Goal: Task Accomplishment & Management: Manage account settings

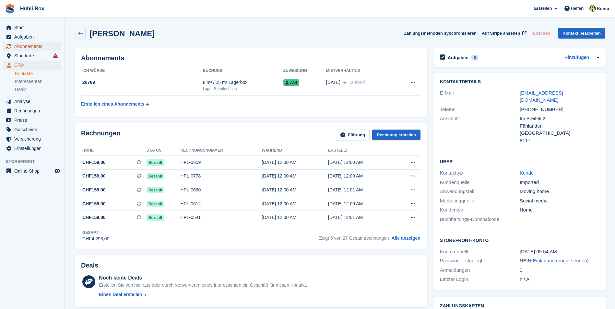
drag, startPoint x: 0, startPoint y: 0, endPoint x: 20, endPoint y: 46, distance: 50.5
click at [20, 46] on span "Abonnements" at bounding box center [33, 46] width 39 height 9
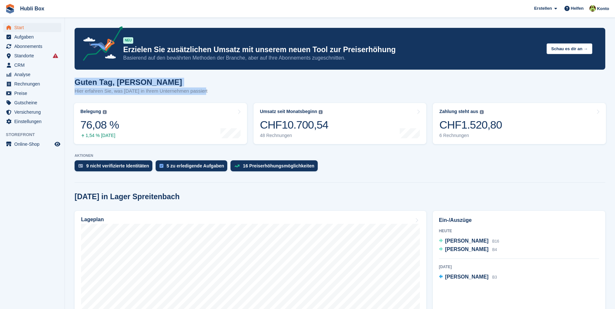
drag, startPoint x: 206, startPoint y: 91, endPoint x: 71, endPoint y: 81, distance: 136.2
click at [244, 82] on div "Guten Tag, Luca Hier erfahren Sie, was heute in Ihrem Unternehmen passiert" at bounding box center [340, 90] width 531 height 25
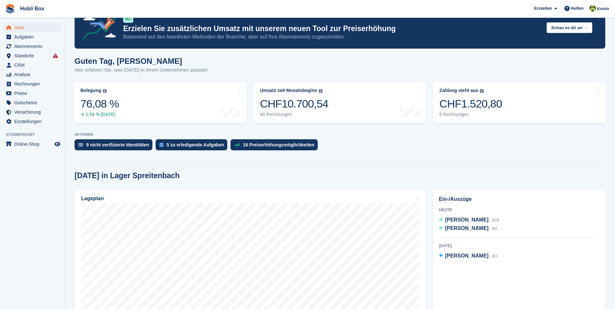
scroll to position [32, 0]
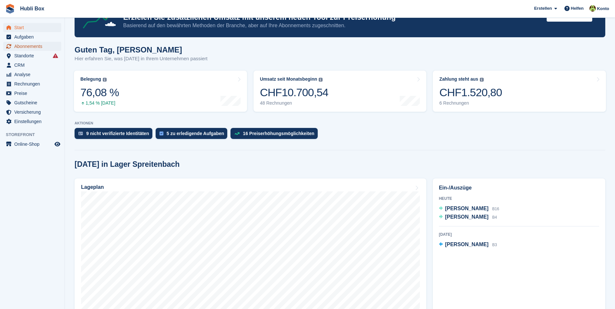
click at [30, 48] on span "Abonnements" at bounding box center [33, 46] width 39 height 9
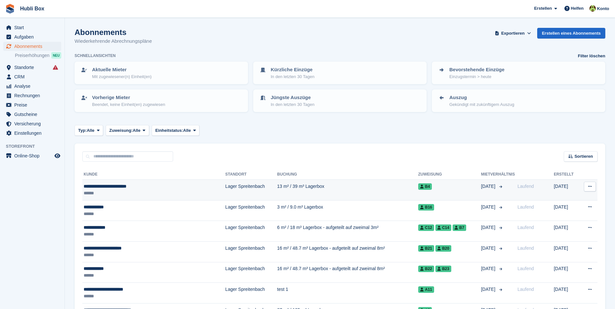
click at [155, 187] on div "**********" at bounding box center [138, 186] width 108 height 7
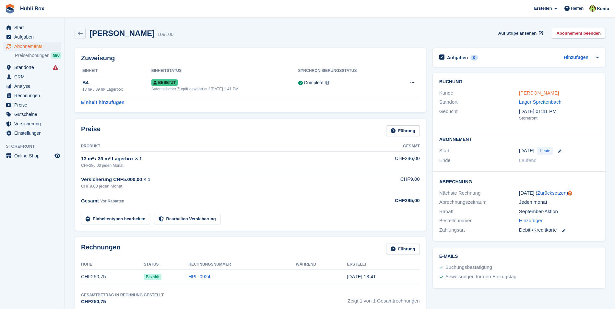
click at [535, 93] on link "Susanna Corvaglia-Boschele" at bounding box center [539, 93] width 40 height 6
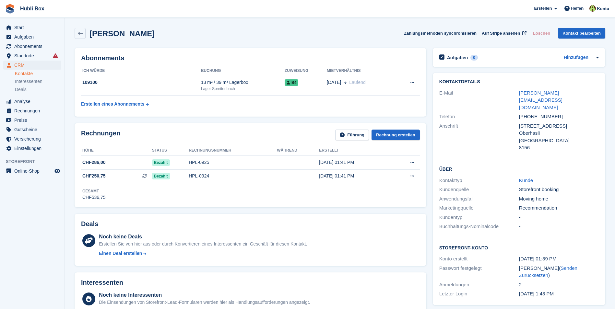
drag, startPoint x: 199, startPoint y: 38, endPoint x: 0, endPoint y: 12, distance: 200.3
click at [0, 12] on div "Hubli Box [GEOGRAPHIC_DATA] Abonnement Rechnung Kontakt Deal [GEOGRAPHIC_DATA] …" at bounding box center [307, 300] width 615 height 601
click at [105, 7] on span "Hubli Box [GEOGRAPHIC_DATA] Abonnement Rechnung Kontakt Deal [GEOGRAPHIC_DATA] …" at bounding box center [307, 9] width 615 height 18
click at [155, 33] on h2 "Susanna Corvaglia-Boschele" at bounding box center [121, 33] width 65 height 9
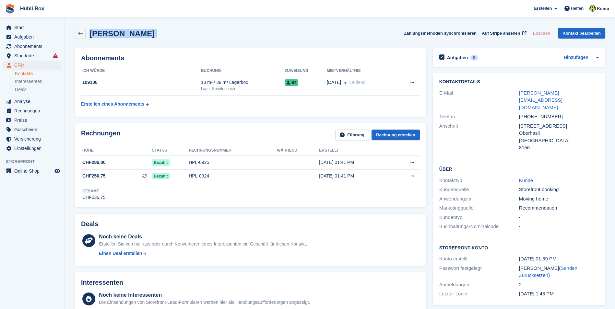
click at [155, 33] on h2 "Susanna Corvaglia-Boschele" at bounding box center [121, 33] width 65 height 9
click at [220, 32] on div "Susanna Corvaglia-Boschele Zahlungsmethoden synchronisieren Auf Stripe ansehen …" at bounding box center [340, 33] width 531 height 11
drag, startPoint x: 191, startPoint y: 37, endPoint x: 5, endPoint y: 10, distance: 188.2
click at [5, 10] on div "Hubli Box [GEOGRAPHIC_DATA] Abonnement Rechnung Kontakt Deal [GEOGRAPHIC_DATA] …" at bounding box center [307, 300] width 615 height 601
click at [107, 13] on span "Hubli Box [GEOGRAPHIC_DATA] Abonnement Rechnung Kontakt Deal [GEOGRAPHIC_DATA] …" at bounding box center [307, 9] width 615 height 18
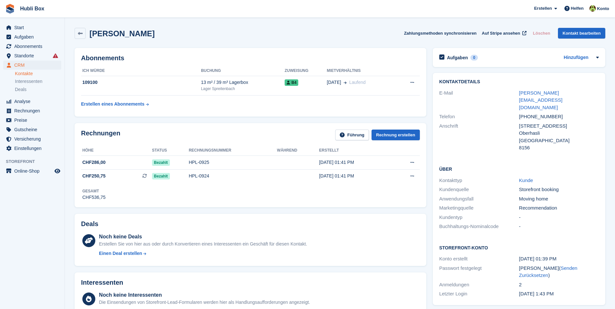
click at [196, 37] on div "Susanna Corvaglia-Boschele Zahlungsmethoden synchronisieren Auf Stripe ansehen …" at bounding box center [340, 33] width 531 height 11
drag, startPoint x: 196, startPoint y: 37, endPoint x: 2, endPoint y: 9, distance: 196.2
click at [2, 9] on div "Hubli Box [GEOGRAPHIC_DATA] Abonnement Rechnung Kontakt Deal [GEOGRAPHIC_DATA] …" at bounding box center [307, 300] width 615 height 601
click at [157, 14] on span "Hubli Box [GEOGRAPHIC_DATA] Abonnement Rechnung Kontakt Deal [GEOGRAPHIC_DATA] …" at bounding box center [307, 9] width 615 height 18
drag, startPoint x: 192, startPoint y: 37, endPoint x: 5, endPoint y: 2, distance: 190.6
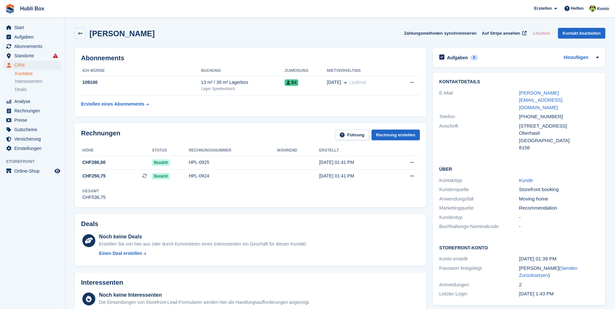
click at [5, 2] on div "Hubli Box [GEOGRAPHIC_DATA] Abonnement Rechnung Kontakt Deal [GEOGRAPHIC_DATA] …" at bounding box center [307, 300] width 615 height 601
click at [135, 12] on span "Hubli Box [GEOGRAPHIC_DATA] Abonnement Rechnung Kontakt Deal [GEOGRAPHIC_DATA] …" at bounding box center [307, 9] width 615 height 18
drag, startPoint x: 205, startPoint y: 35, endPoint x: 117, endPoint y: 33, distance: 87.8
click at [117, 33] on div "Susanna Corvaglia-Boschele Zahlungsmethoden synchronisieren Auf Stripe ansehen …" at bounding box center [340, 33] width 531 height 11
click at [117, 33] on h2 "Susanna Corvaglia-Boschele" at bounding box center [121, 33] width 65 height 9
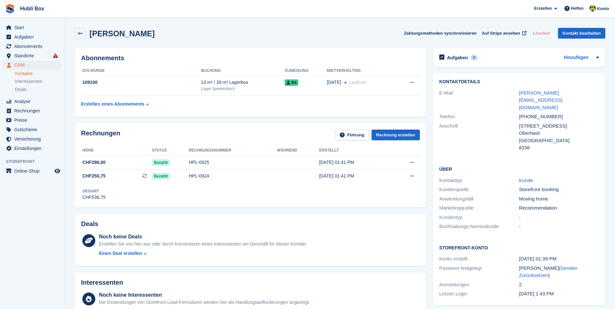
drag, startPoint x: 194, startPoint y: 27, endPoint x: 4, endPoint y: 6, distance: 191.4
click at [4, 6] on div "Hubli Box [GEOGRAPHIC_DATA] Abonnement Rechnung Kontakt Deal [GEOGRAPHIC_DATA] …" at bounding box center [307, 300] width 615 height 601
click at [248, 48] on div "Abonnements ICH WÜRDE Buchung Zuweisung Mietverhältnis 109100 13 m² / 39 m³ Lag…" at bounding box center [251, 82] width 352 height 69
drag, startPoint x: 218, startPoint y: 36, endPoint x: 14, endPoint y: 1, distance: 207.5
click at [14, 1] on div "Hubli Box [GEOGRAPHIC_DATA] Abonnement Rechnung Kontakt Deal [GEOGRAPHIC_DATA] …" at bounding box center [307, 300] width 615 height 601
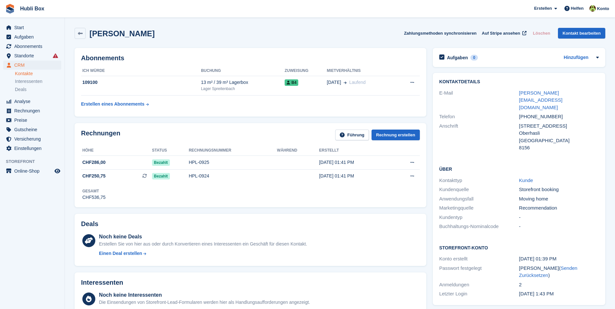
click at [224, 8] on span "Hubli Box [GEOGRAPHIC_DATA] Abonnement Rechnung Kontakt Deal [GEOGRAPHIC_DATA] …" at bounding box center [307, 9] width 615 height 18
drag, startPoint x: 186, startPoint y: 38, endPoint x: -1, endPoint y: 16, distance: 188.4
click at [0, 16] on html "Hubli Box Erstellen Abonnement Rechnung Kontakt Deal Rabatt Seite Helfen Chat-S…" at bounding box center [307, 154] width 615 height 309
click at [267, 31] on div "Susanna Corvaglia-Boschele Zahlungsmethoden synchronisieren Auf Stripe ansehen …" at bounding box center [340, 33] width 531 height 11
drag, startPoint x: 197, startPoint y: 35, endPoint x: 5, endPoint y: 1, distance: 195.2
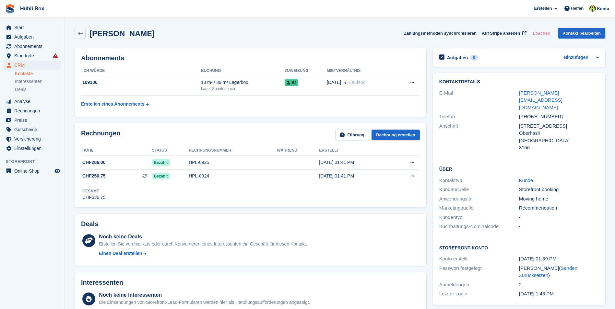
click at [5, 1] on div "Hubli Box [GEOGRAPHIC_DATA] Abonnement Rechnung Kontakt Deal [GEOGRAPHIC_DATA] …" at bounding box center [307, 300] width 615 height 601
click at [246, 11] on span "Hubli Box [GEOGRAPHIC_DATA] Abonnement Rechnung Kontakt Deal [GEOGRAPHIC_DATA] …" at bounding box center [307, 9] width 615 height 18
drag, startPoint x: 193, startPoint y: 35, endPoint x: 9, endPoint y: 12, distance: 186.2
click at [9, 12] on div "Hubli Box [GEOGRAPHIC_DATA] Abonnement Rechnung Kontakt Deal [GEOGRAPHIC_DATA] …" at bounding box center [307, 300] width 615 height 601
click at [110, 7] on span "Hubli Box [GEOGRAPHIC_DATA] Abonnement Rechnung Kontakt Deal [GEOGRAPHIC_DATA] …" at bounding box center [307, 9] width 615 height 18
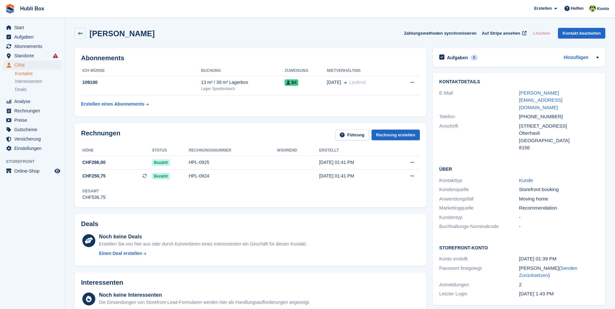
drag, startPoint x: 150, startPoint y: 35, endPoint x: 3, endPoint y: 16, distance: 147.7
click at [3, 16] on div "Hubli Box [GEOGRAPHIC_DATA] Abonnement Rechnung Kontakt Deal [GEOGRAPHIC_DATA] …" at bounding box center [307, 300] width 615 height 601
click at [236, 32] on div "Susanna Corvaglia-Boschele Zahlungsmethoden synchronisieren Auf Stripe ansehen …" at bounding box center [340, 33] width 531 height 11
drag, startPoint x: 204, startPoint y: 33, endPoint x: 10, endPoint y: 12, distance: 194.9
click at [10, 12] on div "Hubli Box [GEOGRAPHIC_DATA] Abonnement Rechnung Kontakt Deal [GEOGRAPHIC_DATA] …" at bounding box center [307, 300] width 615 height 601
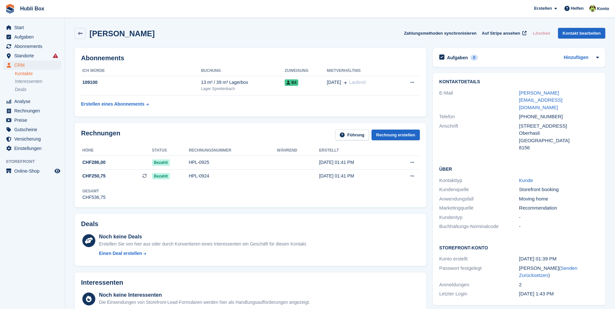
click at [129, 22] on section "Susanna Corvaglia-Boschele Zahlungsmethoden synchronisieren Auf Stripe ansehen …" at bounding box center [340, 300] width 550 height 601
click at [155, 33] on h2 "Susanna Corvaglia-Boschele" at bounding box center [121, 33] width 65 height 9
click at [204, 39] on div "Susanna Corvaglia-Boschele Zahlungsmethoden synchronisieren Auf Stripe ansehen …" at bounding box center [339, 35] width 537 height 20
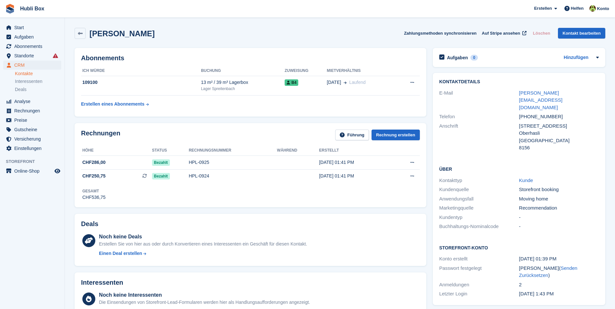
drag, startPoint x: 202, startPoint y: 30, endPoint x: 6, endPoint y: 8, distance: 197.3
click at [6, 8] on div "Hubli Box [GEOGRAPHIC_DATA] Abonnement Rechnung Kontakt Deal [GEOGRAPHIC_DATA] …" at bounding box center [307, 300] width 615 height 601
click at [82, 6] on span "Hubli Box [GEOGRAPHIC_DATA] Abonnement Rechnung Kontakt Deal [GEOGRAPHIC_DATA] …" at bounding box center [307, 9] width 615 height 18
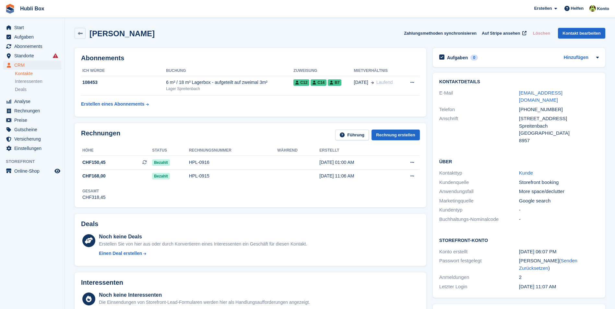
click at [250, 52] on div "Abonnements ICH WÜRDE Buchung Zuweisung Mietverhältnis 108453 6 m² / 18 m³ Lage…" at bounding box center [251, 82] width 352 height 69
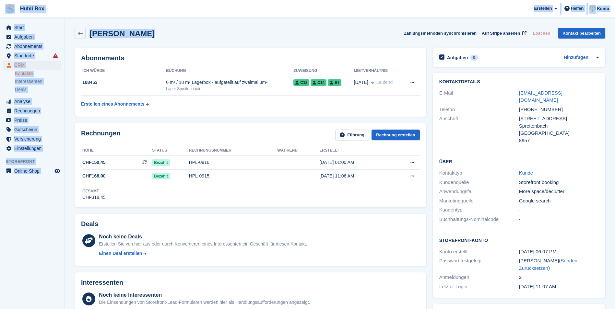
drag, startPoint x: 136, startPoint y: 35, endPoint x: 8, endPoint y: 9, distance: 130.7
click at [164, 16] on span "Hubli Box [GEOGRAPHIC_DATA] Abonnement Rechnung Kontakt Deal [GEOGRAPHIC_DATA] …" at bounding box center [307, 9] width 615 height 18
drag, startPoint x: 141, startPoint y: 34, endPoint x: 9, endPoint y: 13, distance: 133.3
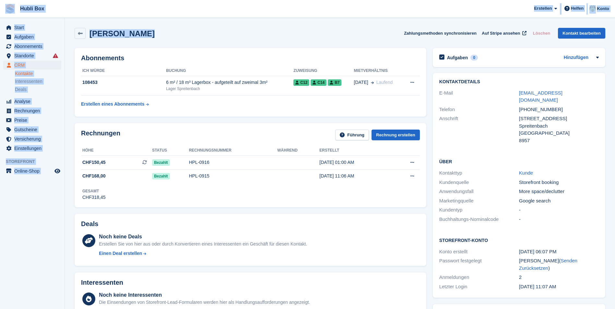
click at [131, 16] on span "Hubli Box [GEOGRAPHIC_DATA] Abonnement Rechnung Kontakt Deal [GEOGRAPHIC_DATA] …" at bounding box center [307, 9] width 615 height 18
drag, startPoint x: 139, startPoint y: 34, endPoint x: 7, endPoint y: 10, distance: 134.1
click at [72, 13] on span "Hubli Box [GEOGRAPHIC_DATA] Abonnement Rechnung Kontakt Deal [GEOGRAPHIC_DATA] …" at bounding box center [307, 9] width 615 height 18
click at [75, 14] on span "Hubli Box [GEOGRAPHIC_DATA] Abonnement Rechnung Kontakt Deal [GEOGRAPHIC_DATA] …" at bounding box center [307, 9] width 615 height 18
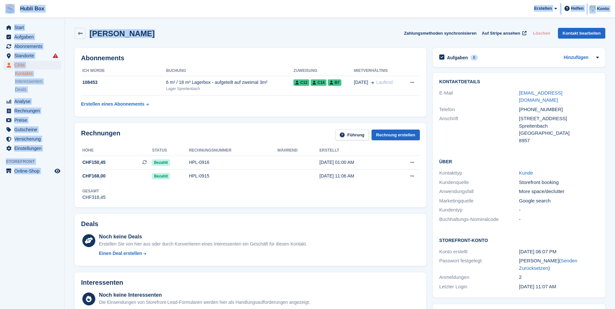
drag, startPoint x: 161, startPoint y: 35, endPoint x: 5, endPoint y: 8, distance: 158.4
click at [156, 31] on div "[PERSON_NAME] Zahlungsmethoden synchronisieren Auf Stripe ansehen Löschen Konta…" at bounding box center [340, 33] width 531 height 11
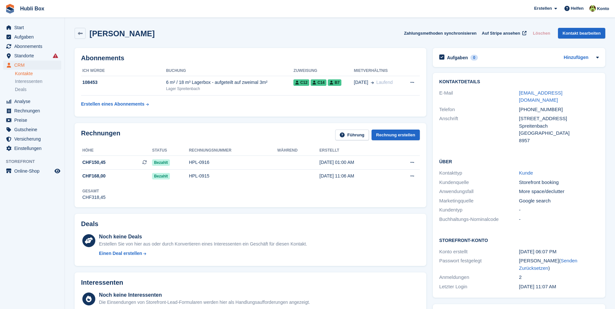
click at [156, 31] on div "[PERSON_NAME] Zahlungsmethoden synchronisieren Auf Stripe ansehen Löschen Konta…" at bounding box center [340, 33] width 531 height 11
click at [185, 34] on div "[PERSON_NAME] Zahlungsmethoden synchronisieren Auf Stripe ansehen Löschen Konta…" at bounding box center [340, 33] width 531 height 11
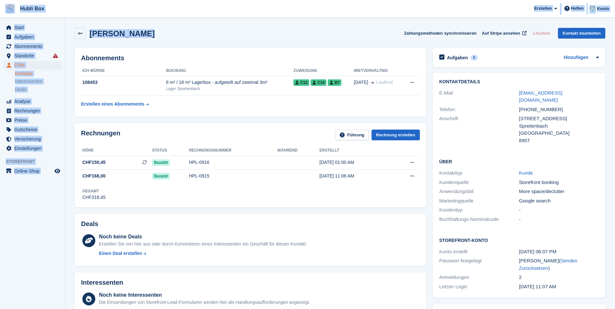
drag, startPoint x: 147, startPoint y: 36, endPoint x: 8, endPoint y: 8, distance: 141.4
click at [103, 13] on span "Hubli Box [GEOGRAPHIC_DATA] Abonnement Rechnung Kontakt Deal [GEOGRAPHIC_DATA] …" at bounding box center [307, 9] width 615 height 18
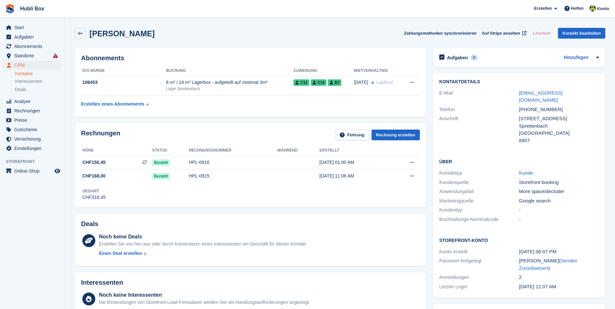
click at [192, 39] on div "[PERSON_NAME] Zahlungsmethoden synchronisieren Auf Stripe ansehen Löschen Konta…" at bounding box center [339, 35] width 537 height 20
